Goal: Information Seeking & Learning: Learn about a topic

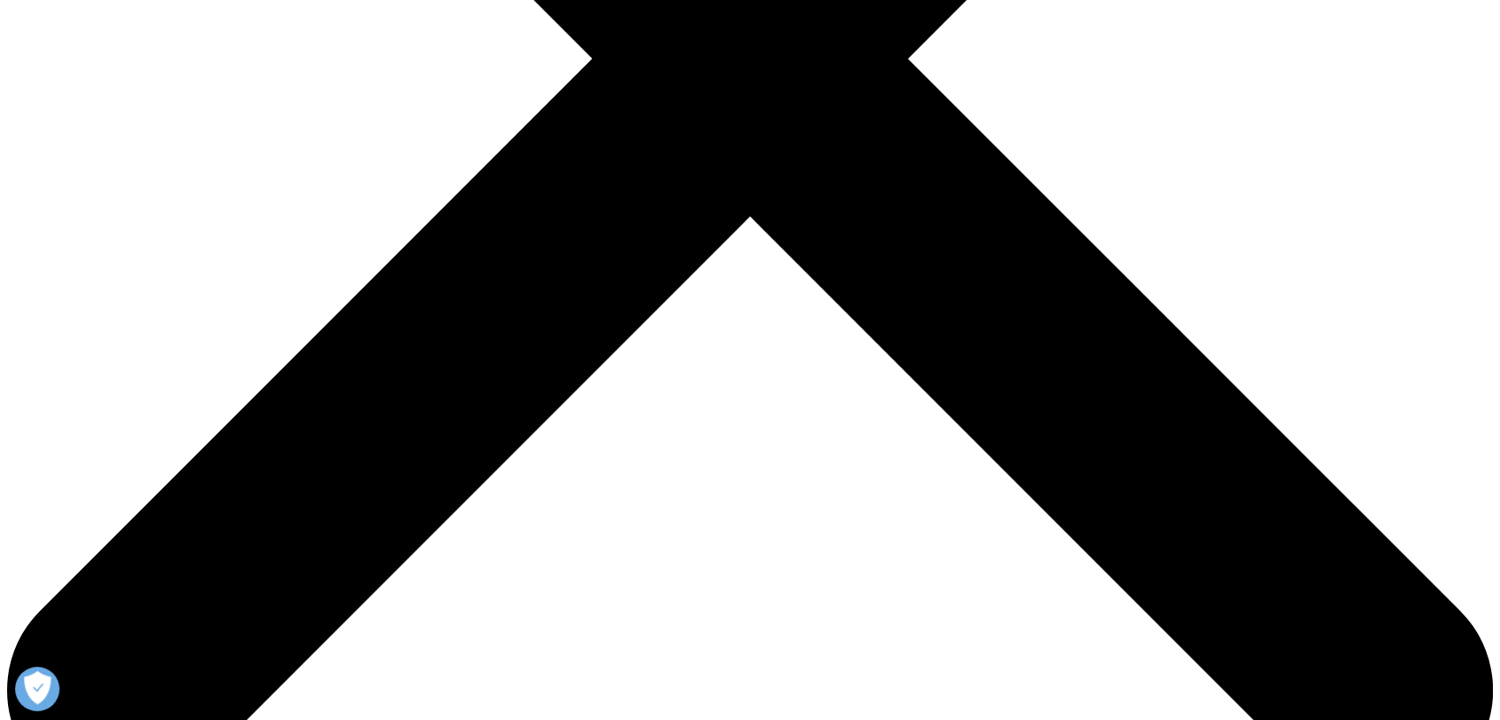
scroll to position [724, 0]
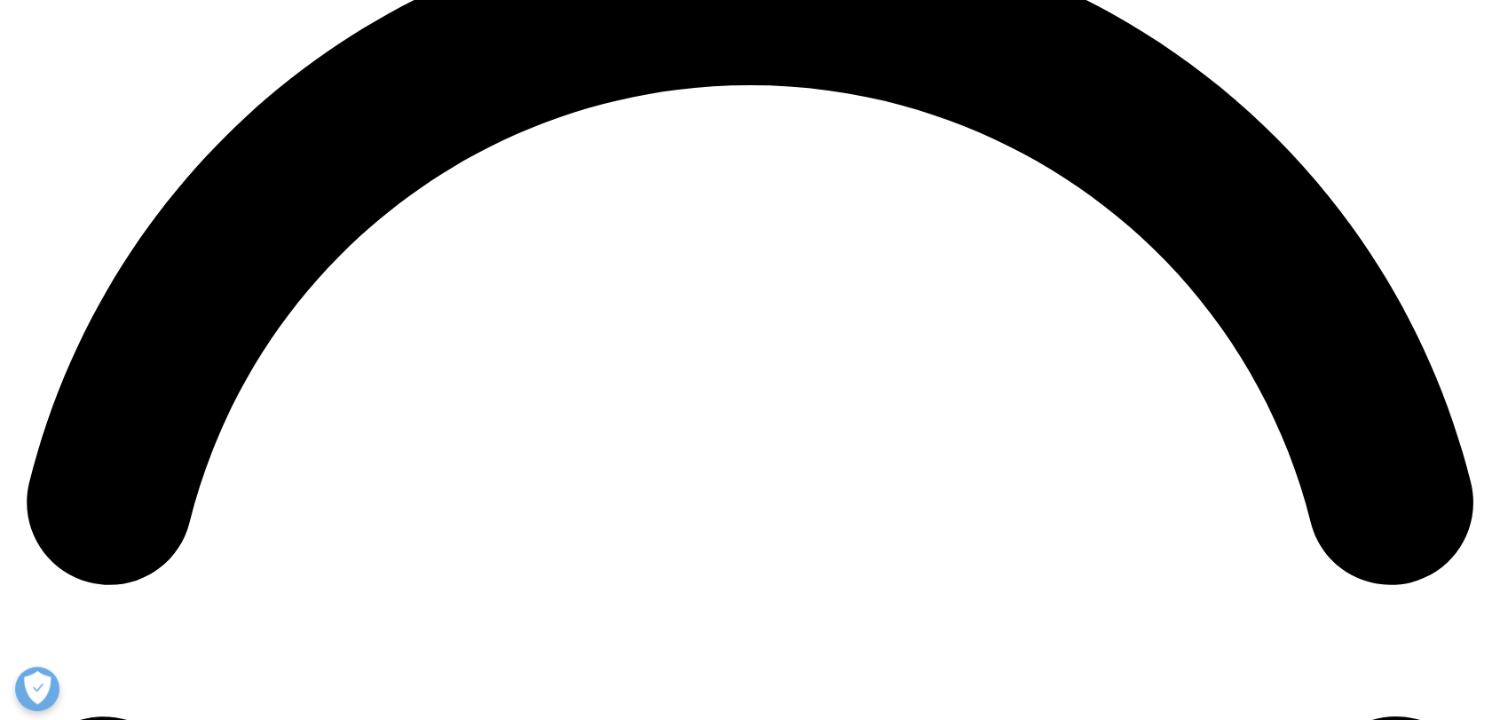
scroll to position [3092, 0]
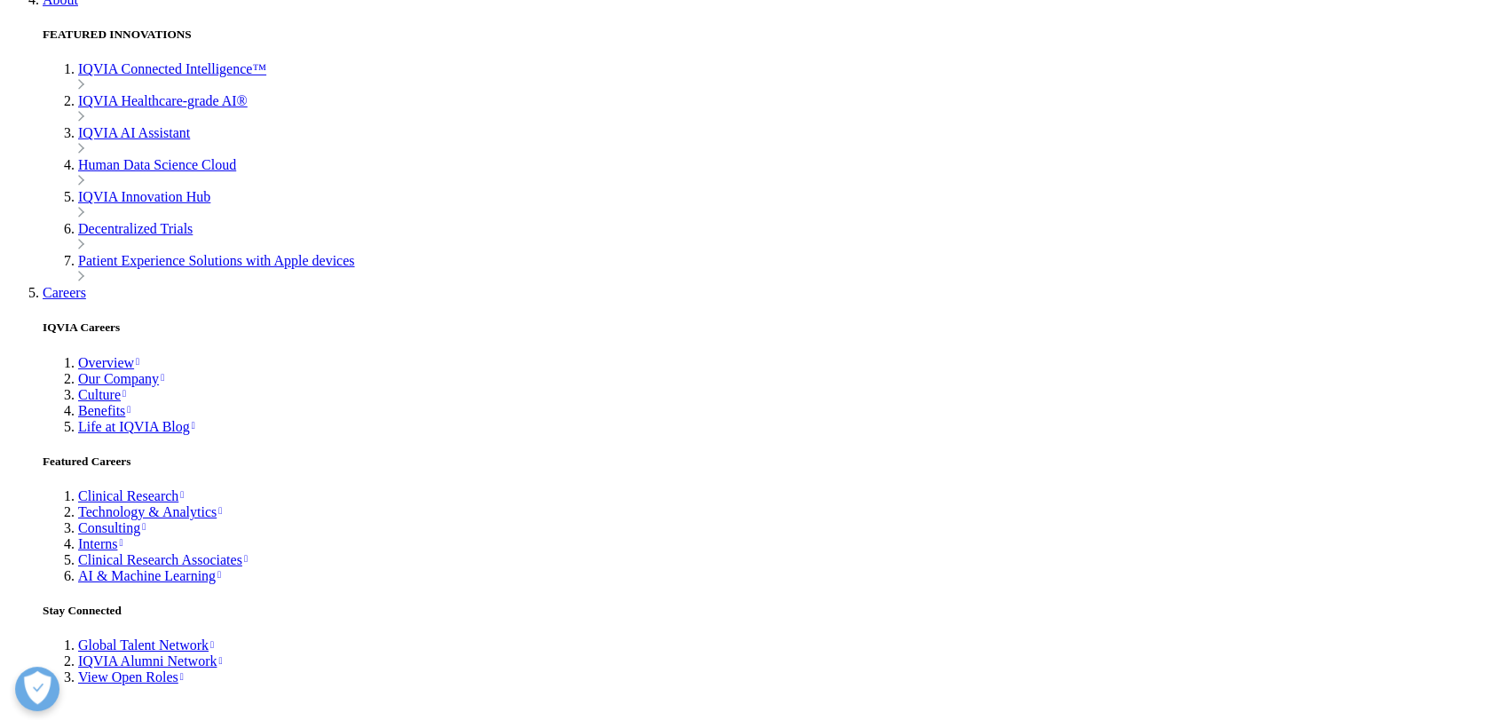
scroll to position [5759, 0]
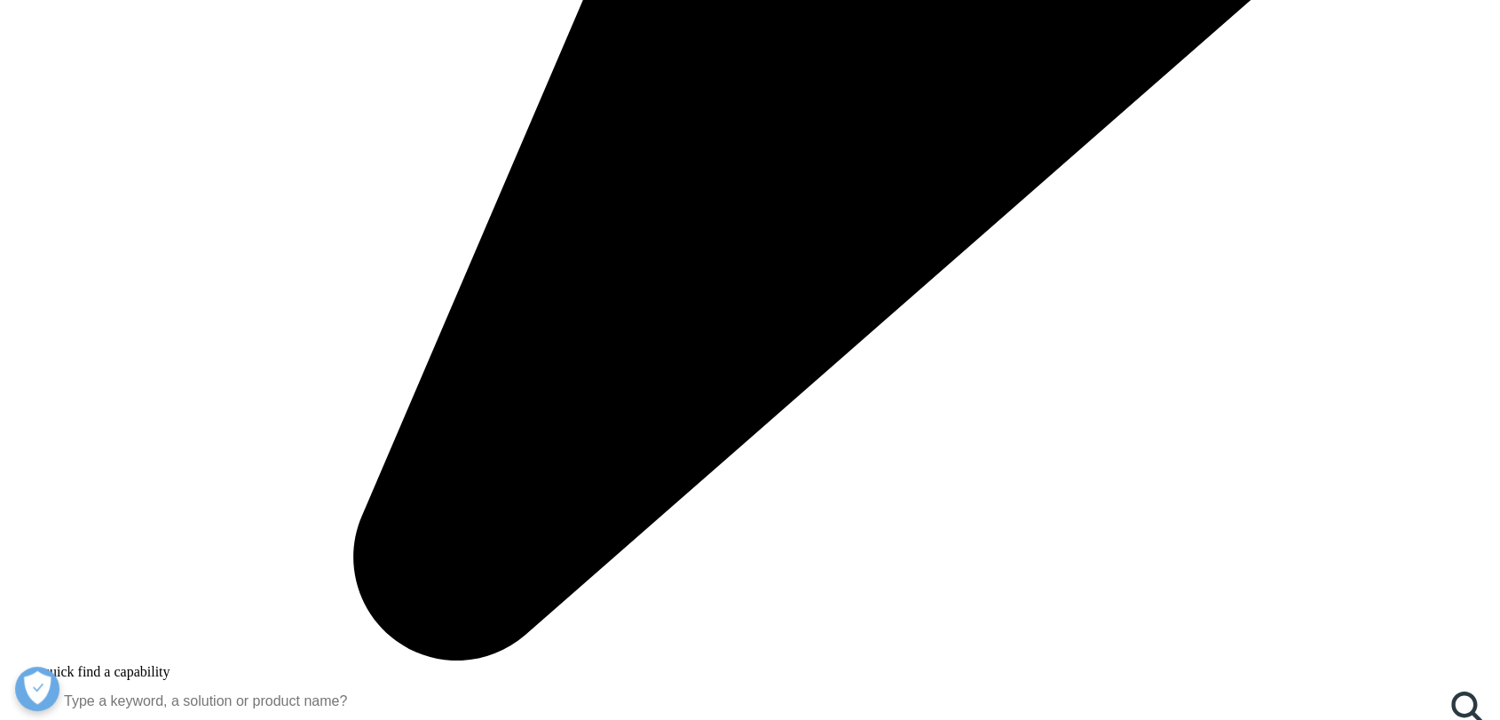
scroll to position [1932, 0]
